Goal: Task Accomplishment & Management: Use online tool/utility

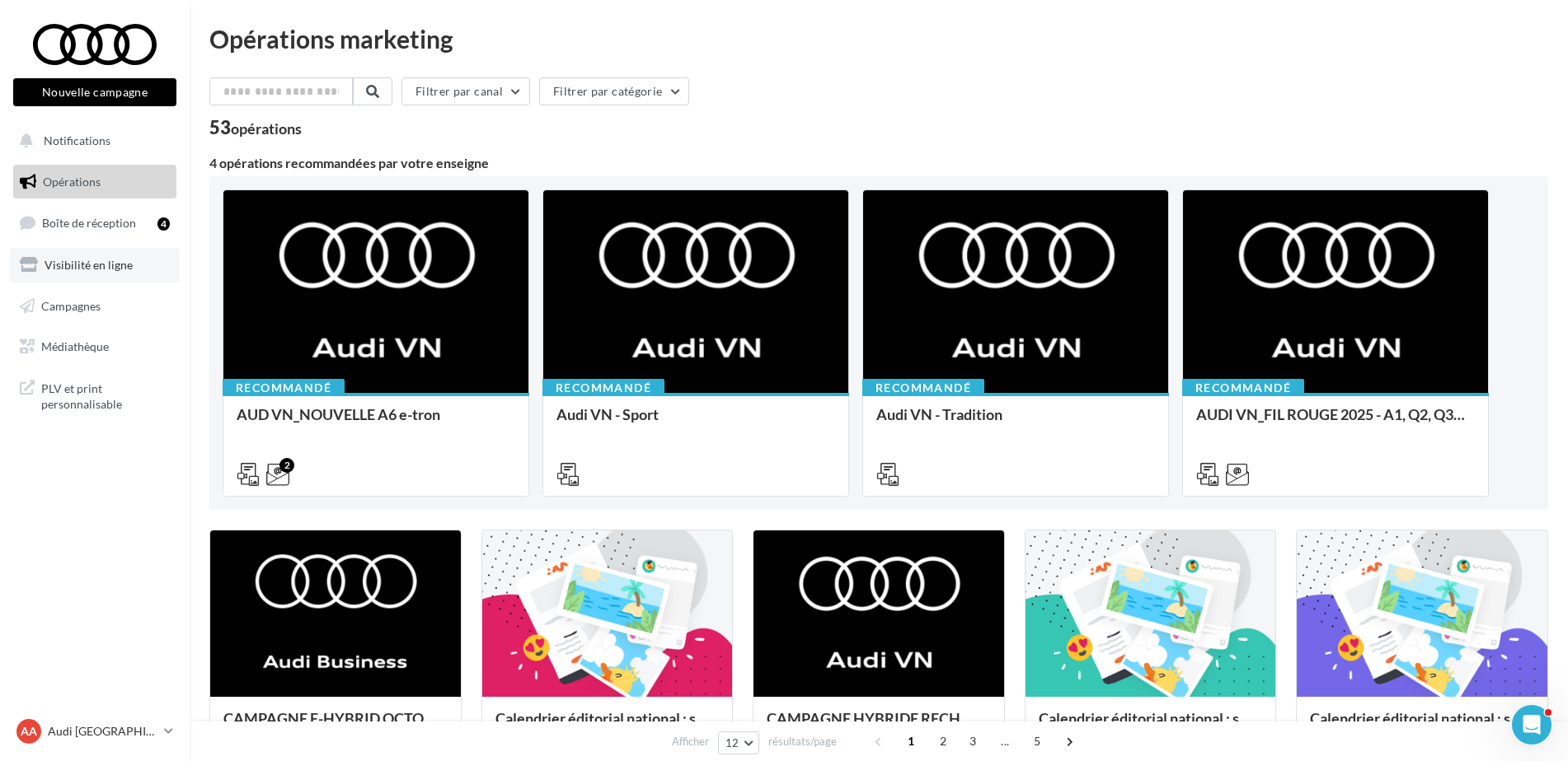
click at [113, 260] on span "Visibilité en ligne" at bounding box center [89, 265] width 89 height 14
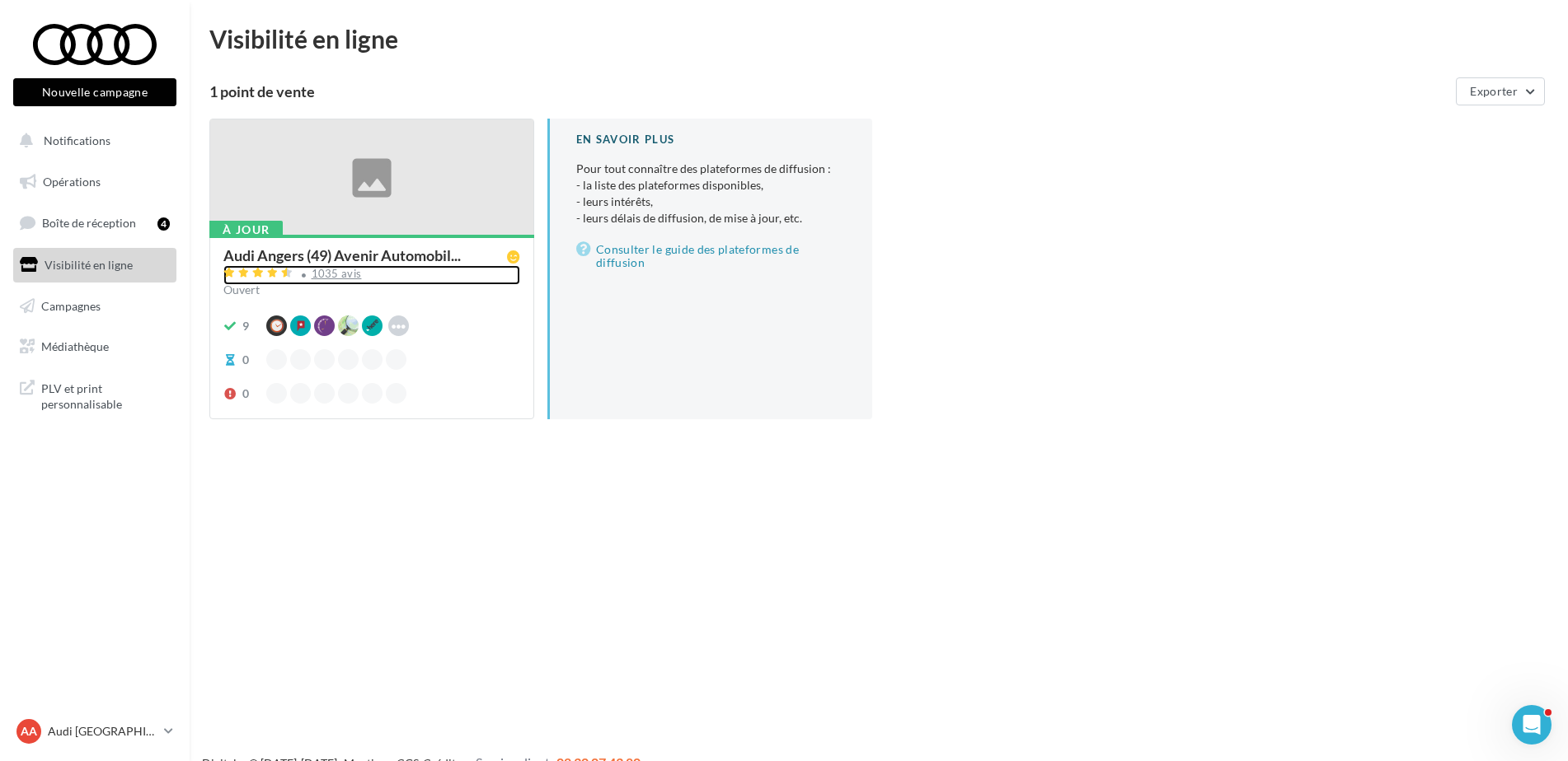
click at [339, 274] on div "1035 avis" at bounding box center [336, 274] width 50 height 11
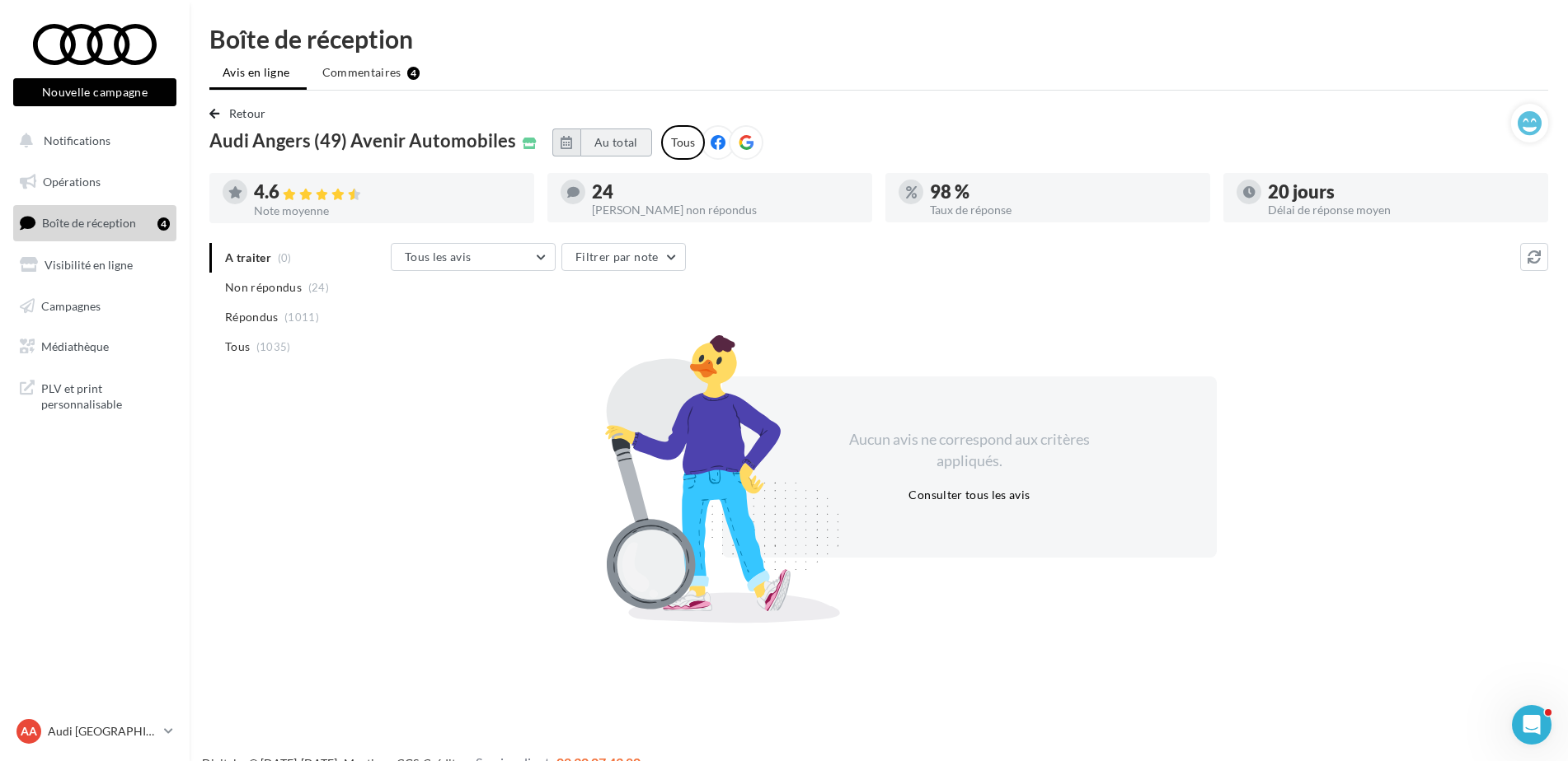
click at [602, 141] on button "Au total" at bounding box center [616, 143] width 72 height 28
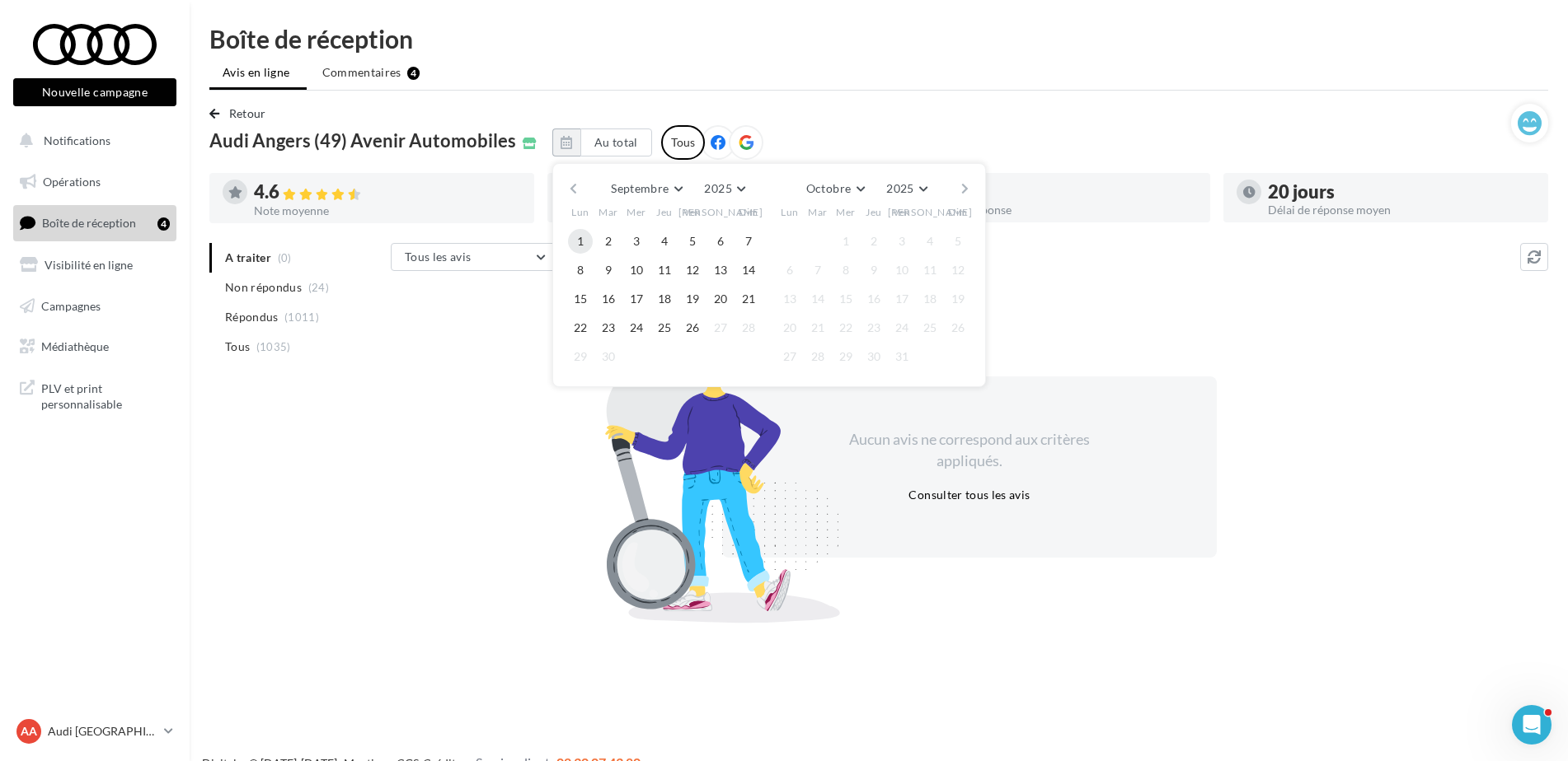
click at [575, 240] on button "1" at bounding box center [580, 241] width 25 height 25
click at [690, 330] on button "26" at bounding box center [692, 328] width 25 height 25
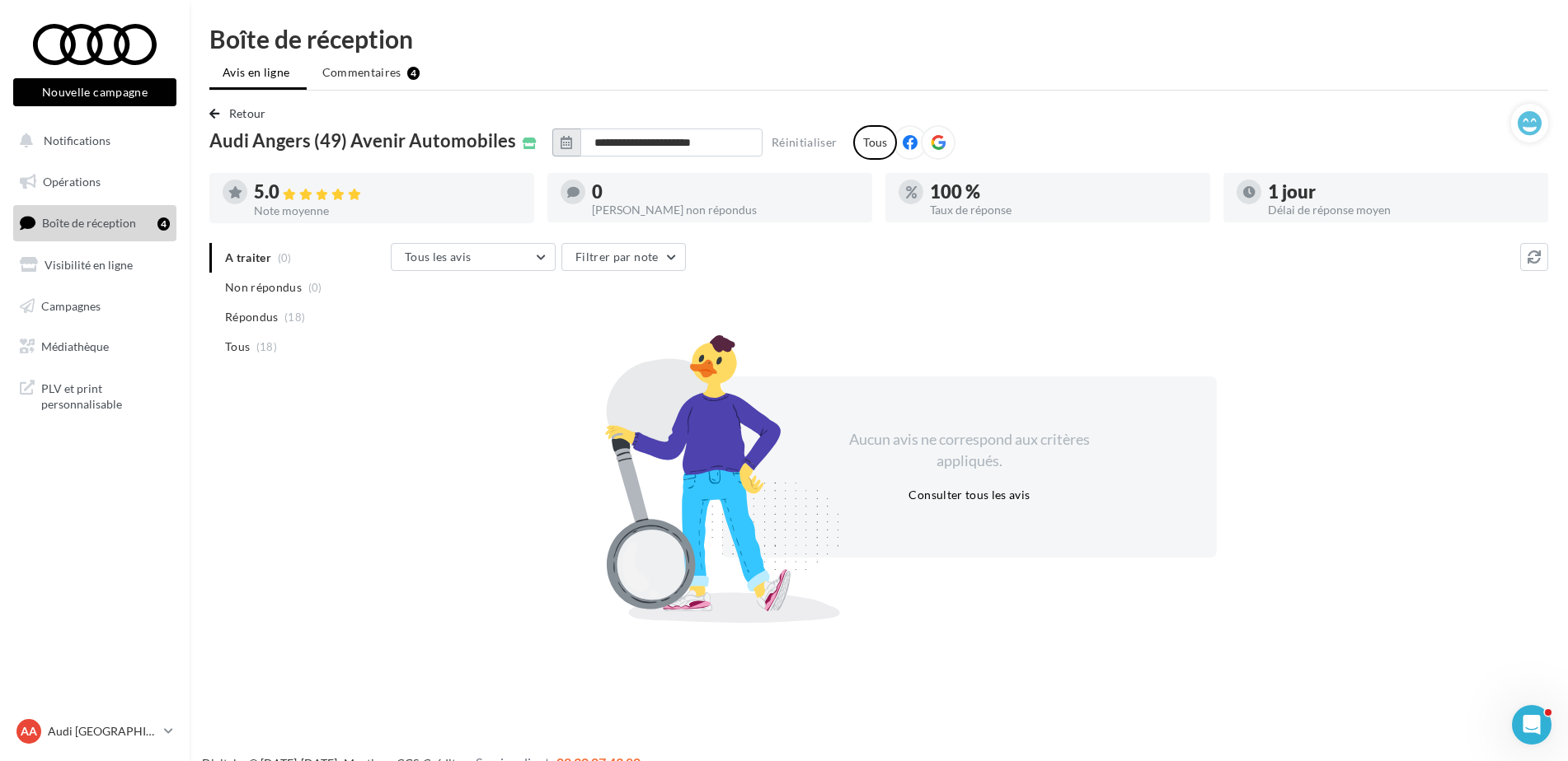
click at [560, 139] on icon "button" at bounding box center [566, 143] width 12 height 13
